Goal: Task Accomplishment & Management: Complete application form

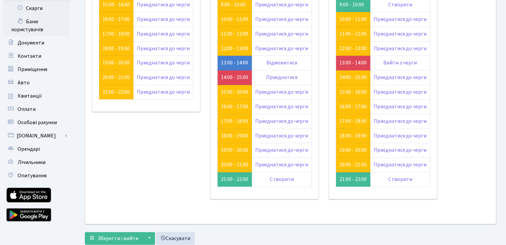
scroll to position [66, 0]
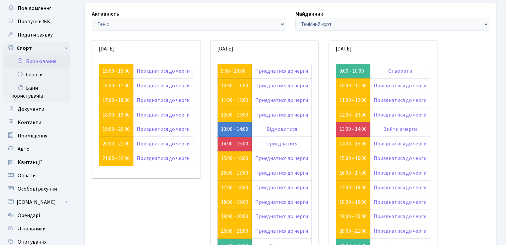
scroll to position [66, 0]
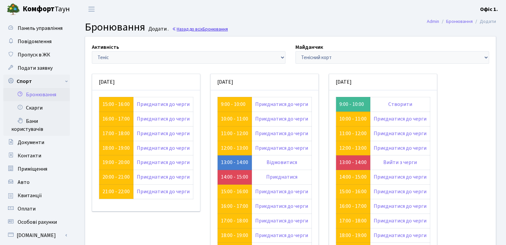
click at [183, 28] on link "Назад до всіх Бронювання" at bounding box center [200, 29] width 56 height 6
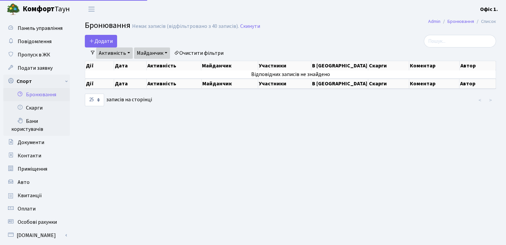
select select "25"
click at [108, 40] on button "Додати" at bounding box center [101, 41] width 32 height 13
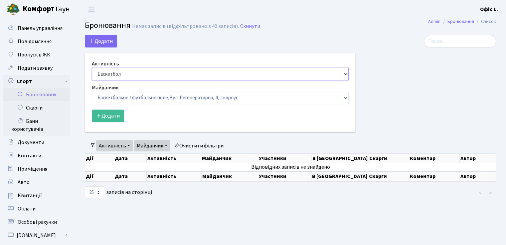
click at [344, 74] on select "Баскетбол Волейбол Йога Катання на роликах Настільний теніс Теніс Футбол Фітнес" at bounding box center [220, 74] width 257 height 13
select select "1"
click at [92, 68] on select "Баскетбол Волейбол Йога Катання на роликах Настільний теніс Теніс Футбол Фітнес" at bounding box center [220, 74] width 257 height 13
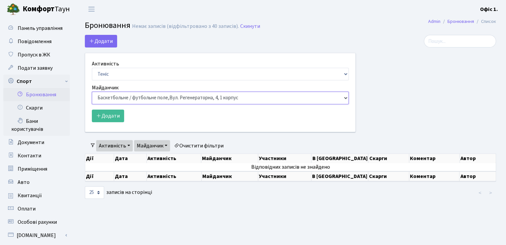
click at [346, 97] on select "Баскетбольне / футбольне поле, Вул. Регенераторна, 4, 1 корпус Баскетбольне пол…" at bounding box center [220, 98] width 257 height 13
select select "1"
click at [92, 92] on select "Баскетбольне / футбольне поле, Вул. Регенераторна, 4, 1 корпус Баскетбольне пол…" at bounding box center [220, 98] width 257 height 13
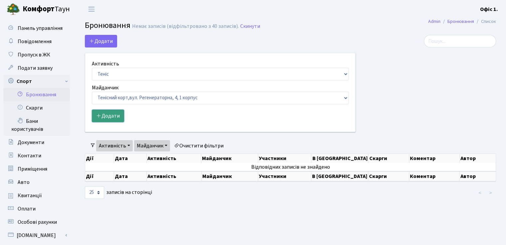
click at [105, 116] on button "Додати" at bounding box center [108, 116] width 32 height 13
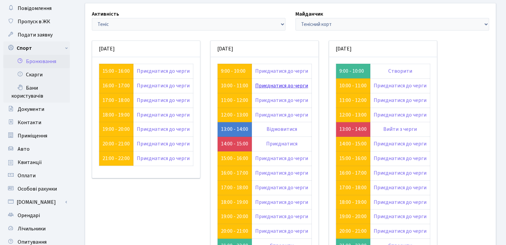
scroll to position [66, 0]
